Goal: Communication & Community: Connect with others

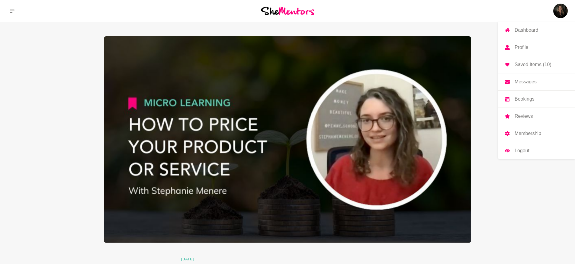
click at [560, 13] on img at bounding box center [561, 11] width 15 height 15
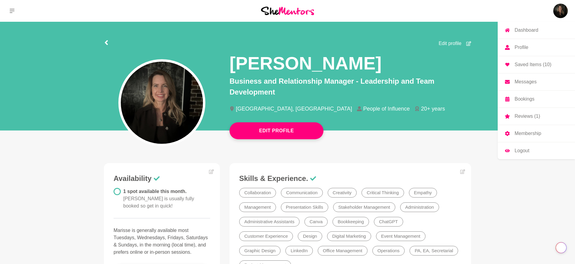
click at [529, 83] on p "Messages" at bounding box center [526, 81] width 22 height 5
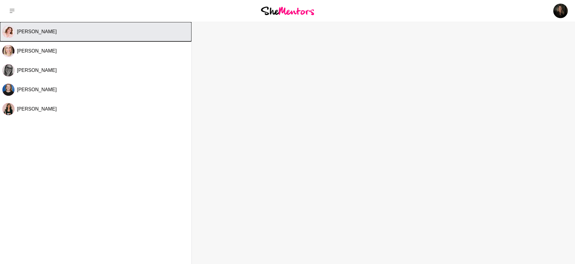
click at [94, 31] on div "[PERSON_NAME]" at bounding box center [103, 32] width 172 height 6
